Goal: Check status: Check status

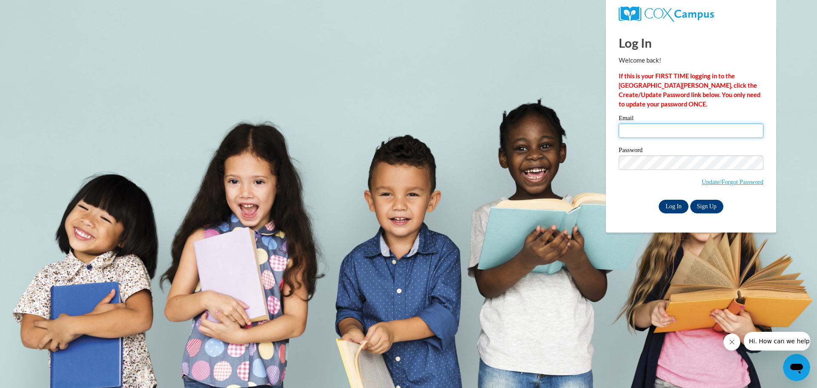
type input "[EMAIL_ADDRESS][DOMAIN_NAME]"
click at [673, 206] on input "Log In" at bounding box center [674, 207] width 30 height 14
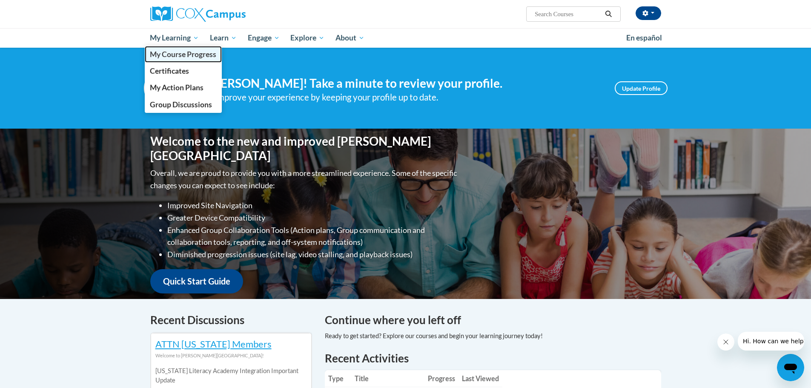
click at [177, 54] on span "My Course Progress" at bounding box center [183, 54] width 66 height 9
